Goal: Transaction & Acquisition: Purchase product/service

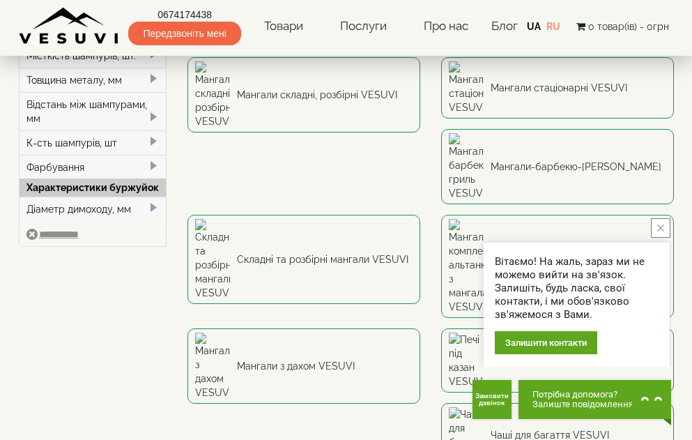
scroll to position [139, 0]
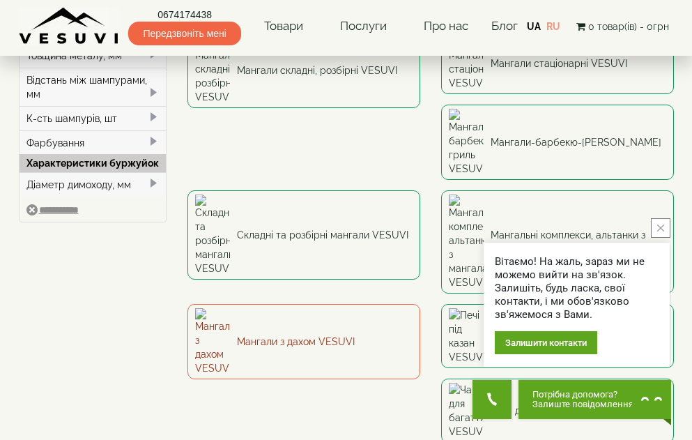
click at [421, 304] on link "Мангали з дахом VESUVI" at bounding box center [304, 341] width 233 height 75
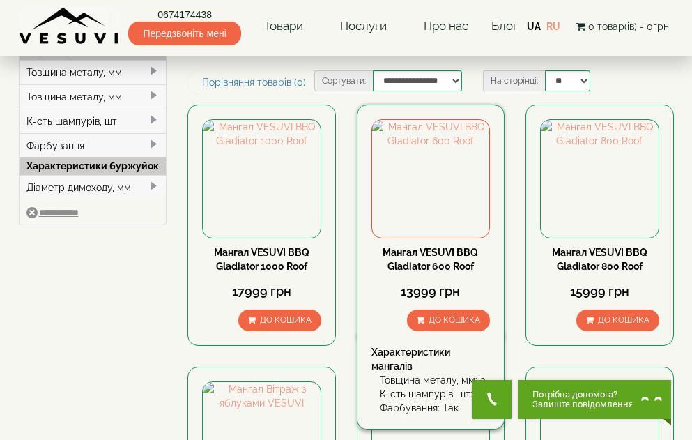
scroll to position [139, 0]
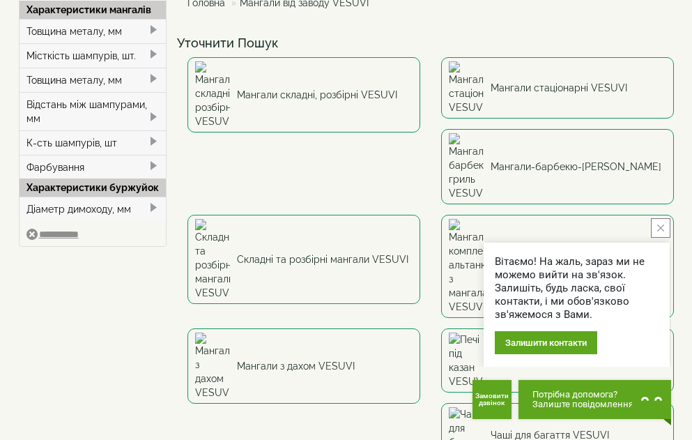
scroll to position [139, 0]
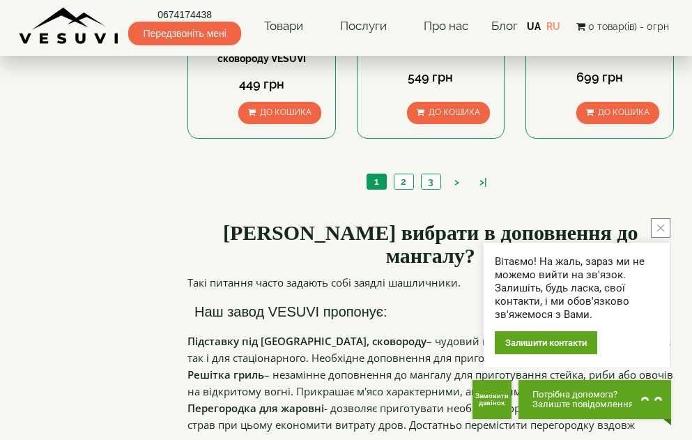
scroll to position [1534, 0]
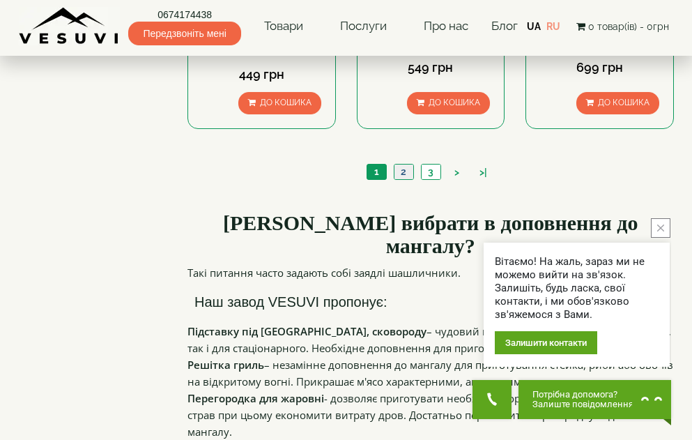
click at [402, 165] on link "2" at bounding box center [404, 172] width 20 height 15
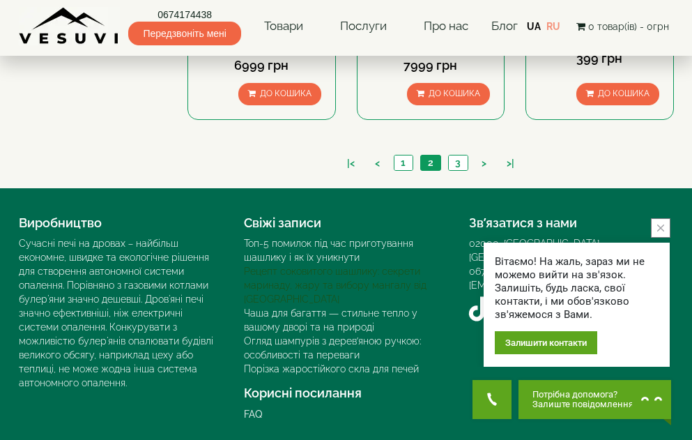
scroll to position [1378, 0]
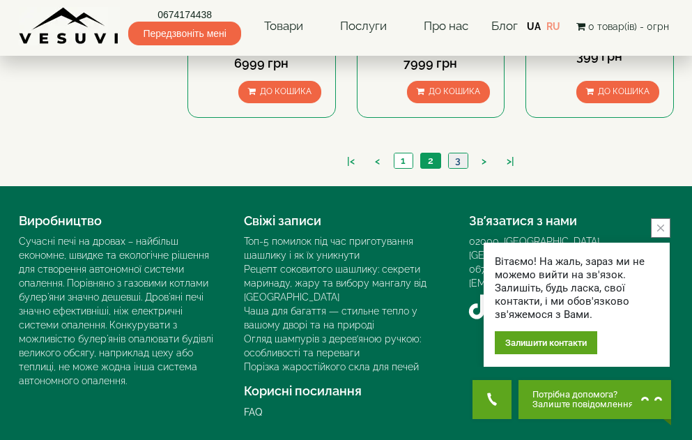
click at [458, 160] on link "3" at bounding box center [458, 160] width 20 height 15
